Goal: Task Accomplishment & Management: Manage account settings

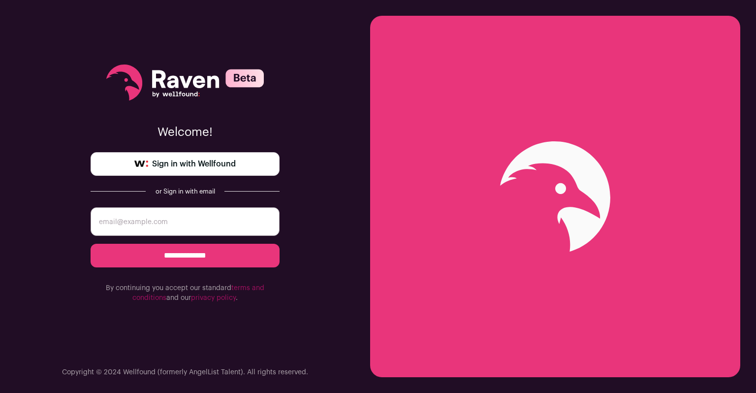
click at [191, 220] on input "email" at bounding box center [185, 221] width 189 height 29
click at [206, 160] on span "Sign in with Wellfound" at bounding box center [194, 164] width 84 height 12
click at [207, 219] on input "email" at bounding box center [185, 221] width 189 height 29
type input "ejohnston86@gmail.com"
click at [196, 251] on input "**********" at bounding box center [185, 255] width 189 height 24
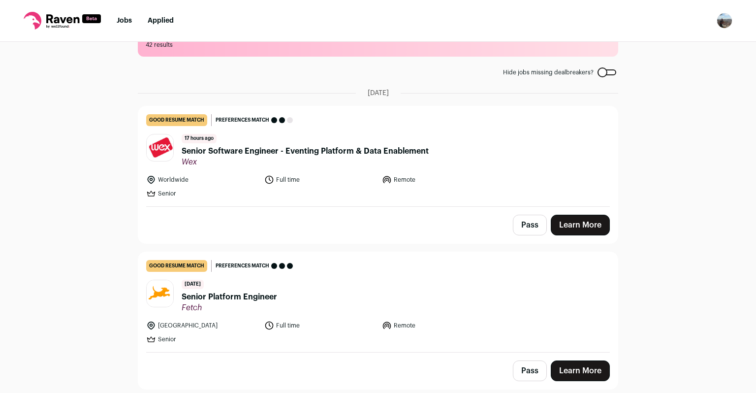
scroll to position [37, 0]
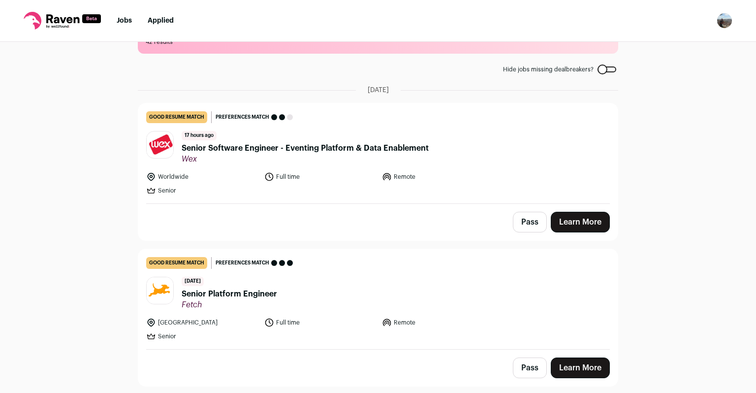
click at [329, 149] on span "Senior Software Engineer - Eventing Platform & Data Enablement" at bounding box center [305, 148] width 247 height 12
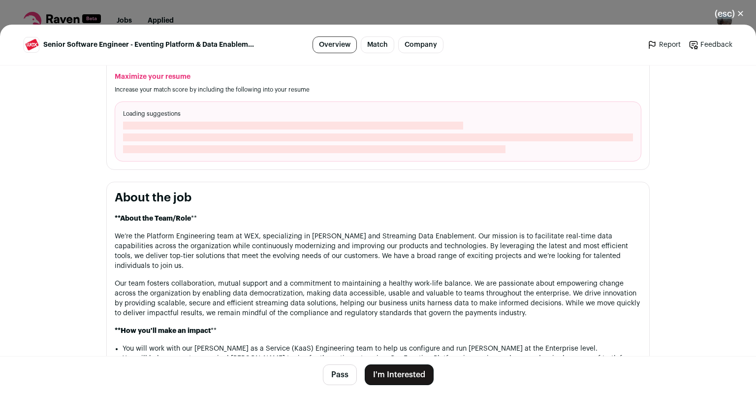
scroll to position [377, 0]
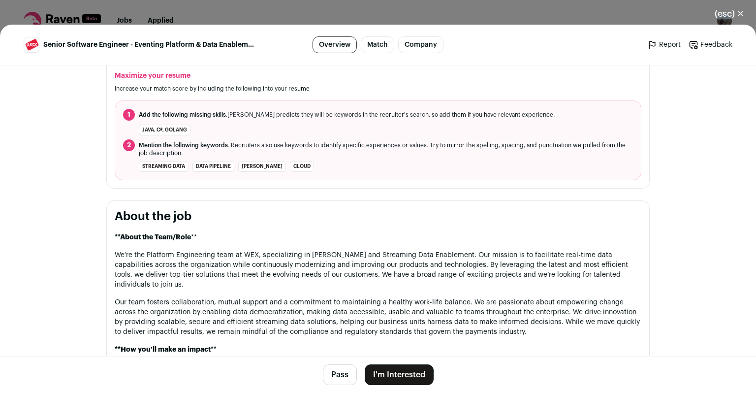
click at [727, 17] on button "(esc) ✕" at bounding box center [728, 14] width 53 height 22
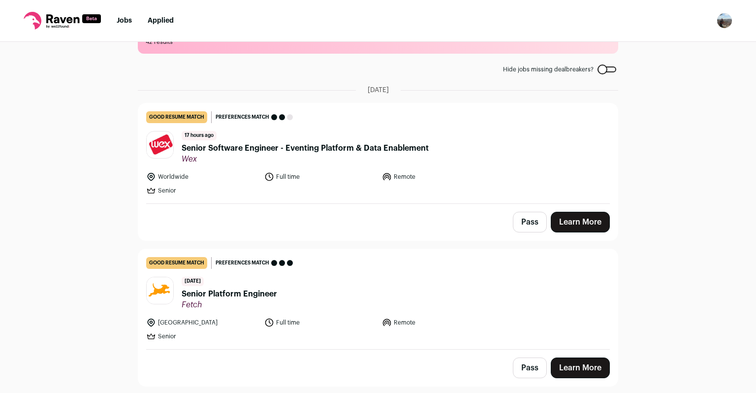
scroll to position [59, 0]
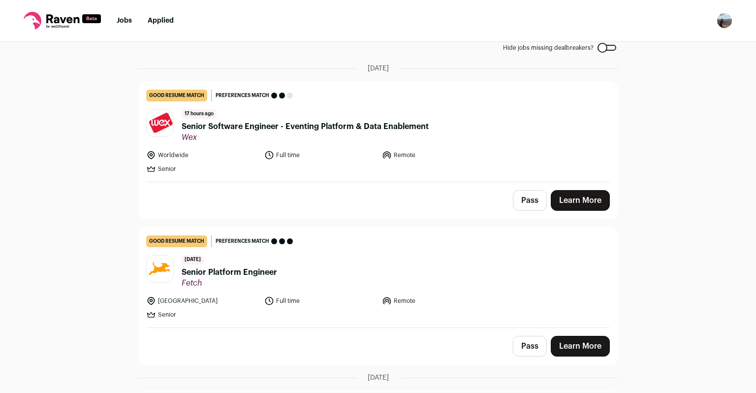
click at [532, 199] on button "Pass" at bounding box center [530, 200] width 34 height 21
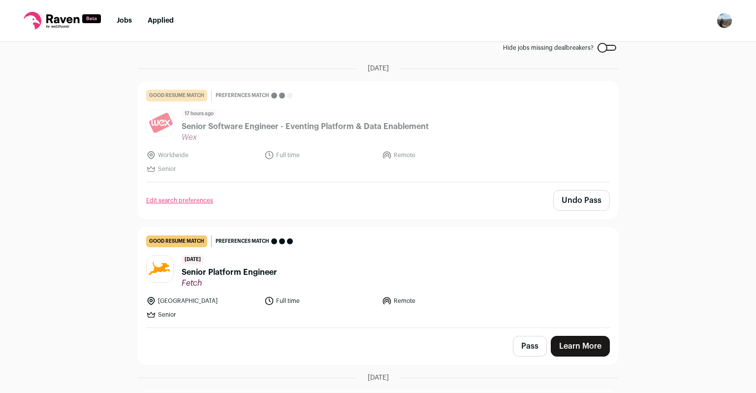
click at [327, 265] on header "1 day ago Senior Platform Engineer Fetch" at bounding box center [377, 271] width 463 height 33
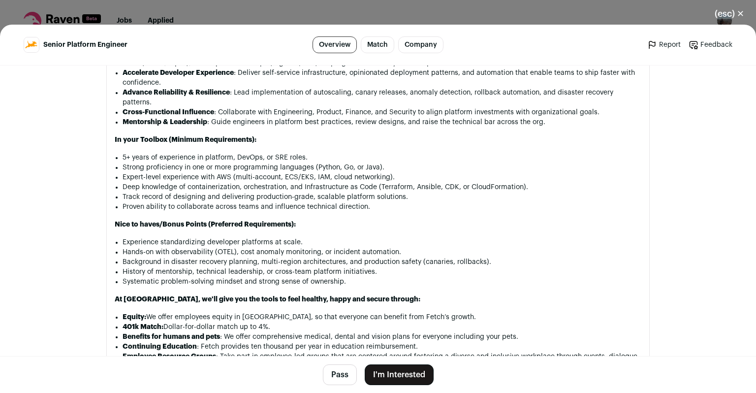
scroll to position [885, 0]
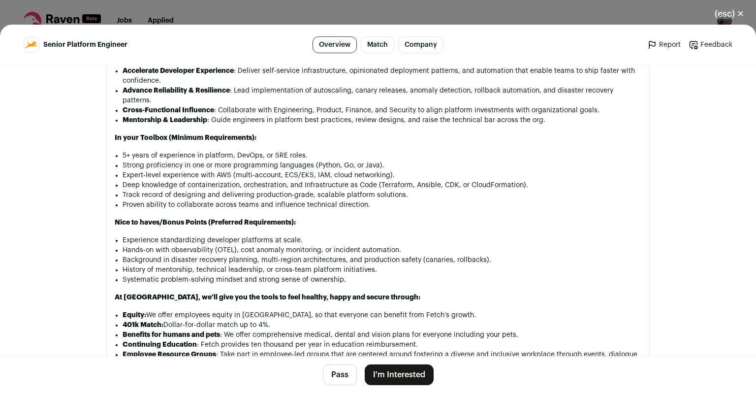
click at [372, 374] on button "I'm Interested" at bounding box center [399, 374] width 69 height 21
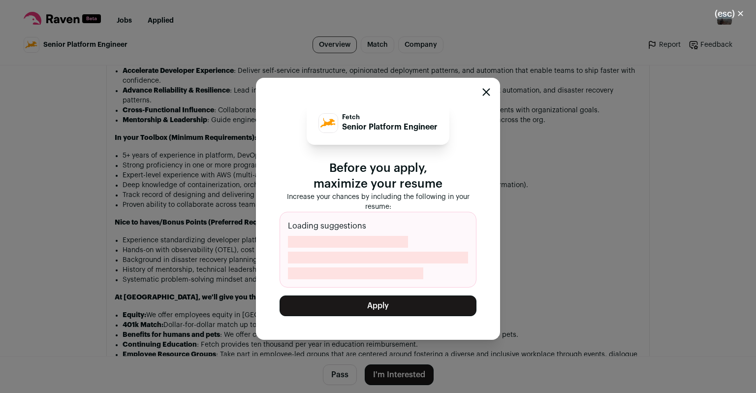
click at [402, 303] on button "Apply" at bounding box center [377, 305] width 197 height 21
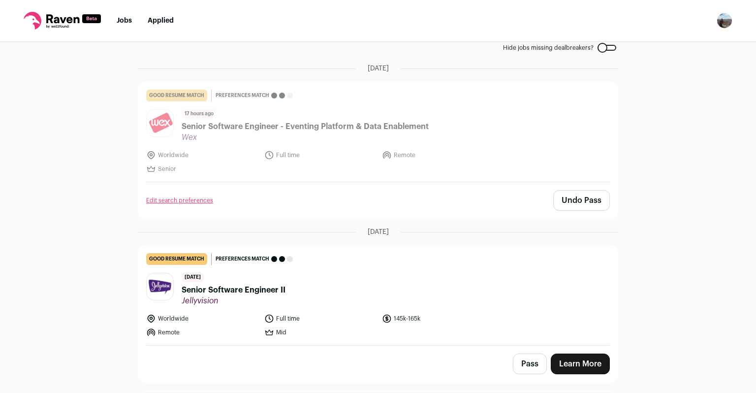
click at [724, 26] on img "Open dropdown" at bounding box center [724, 21] width 16 height 16
click at [661, 47] on link "Settings" at bounding box center [677, 46] width 109 height 24
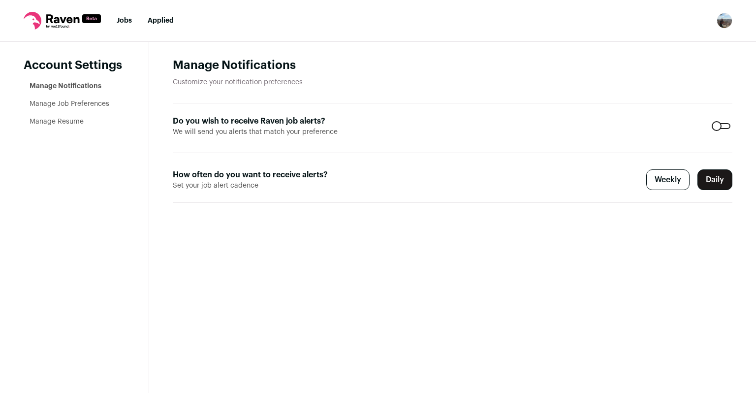
click at [70, 121] on link "Manage Resume" at bounding box center [57, 121] width 54 height 7
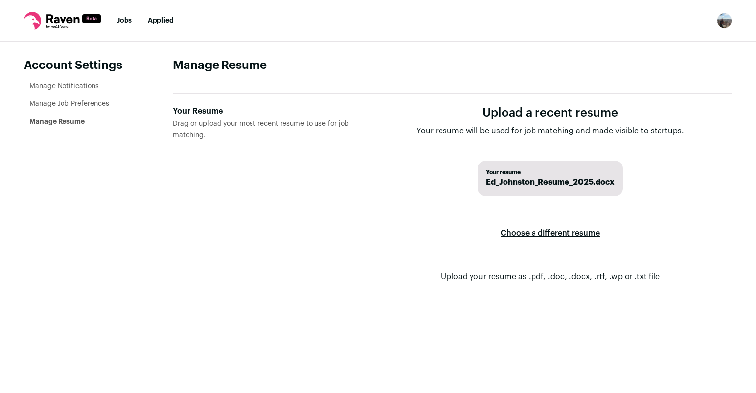
click at [542, 235] on label "Choose a different resume" at bounding box center [549, 233] width 99 height 28
click at [0, 0] on input "Your Resume Drag or upload your most recent resume to use for job matching." at bounding box center [0, 0] width 0 height 0
click at [120, 23] on link "Jobs" at bounding box center [124, 20] width 15 height 7
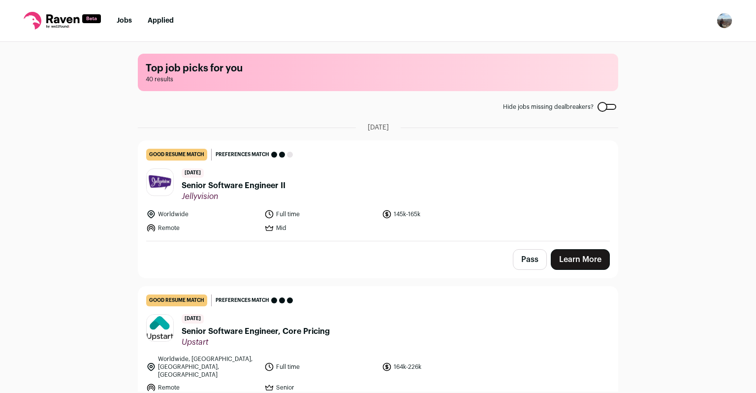
click at [316, 171] on header "2 days ago Senior Software Engineer II Jellyvision" at bounding box center [377, 184] width 463 height 33
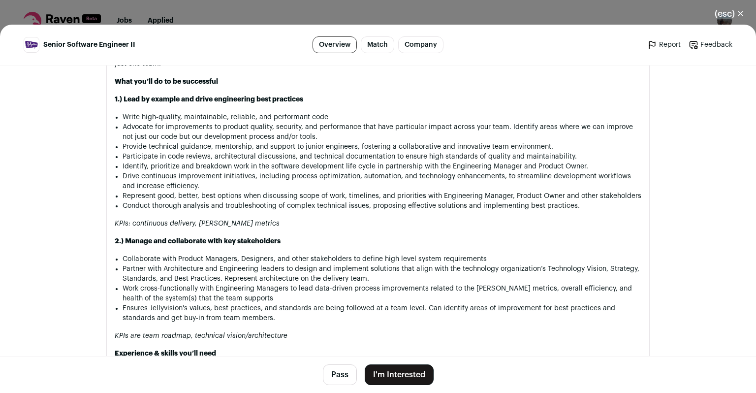
scroll to position [807, 0]
